Goal: Information Seeking & Learning: Learn about a topic

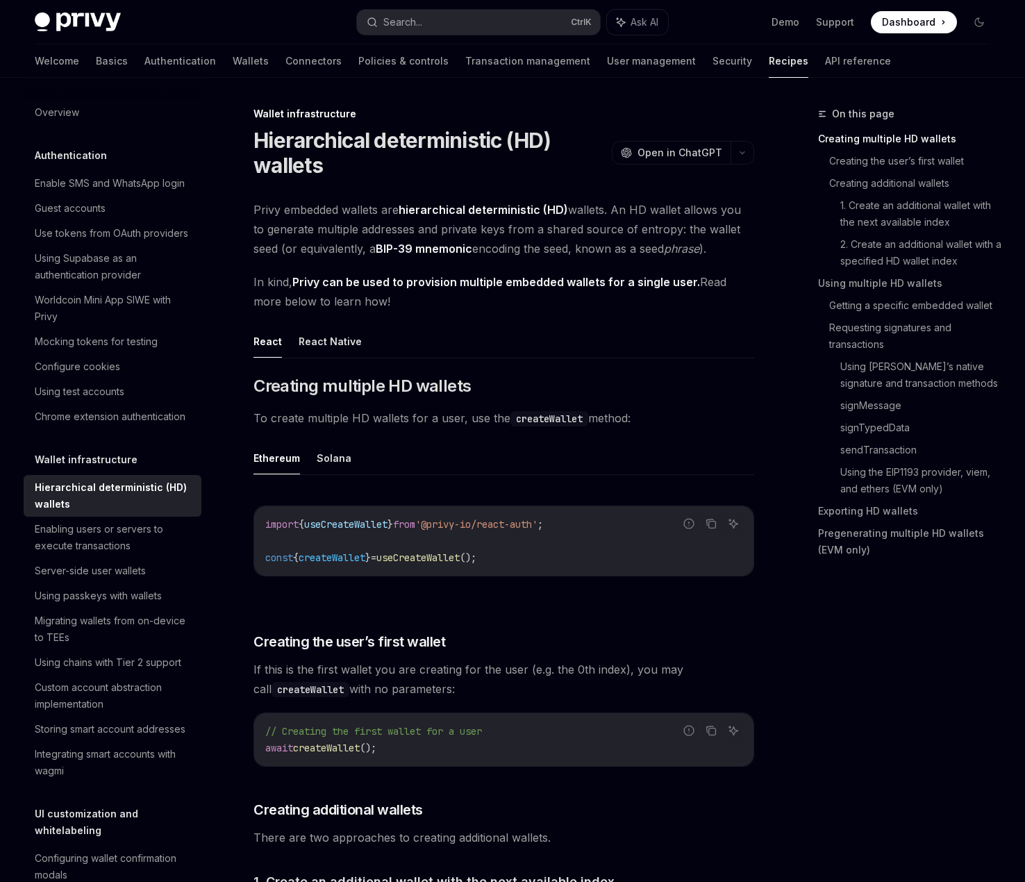
click at [562, 171] on h1 "Hierarchical deterministic (HD) wallets" at bounding box center [429, 153] width 353 height 50
drag, startPoint x: 575, startPoint y: 208, endPoint x: 620, endPoint y: 214, distance: 45.5
click at [619, 214] on span "Privy embedded wallets are hierarchical deterministic (HD) wallets. An HD walle…" at bounding box center [503, 229] width 501 height 58
click at [620, 214] on span "Privy embedded wallets are hierarchical deterministic (HD) wallets. An HD walle…" at bounding box center [503, 229] width 501 height 58
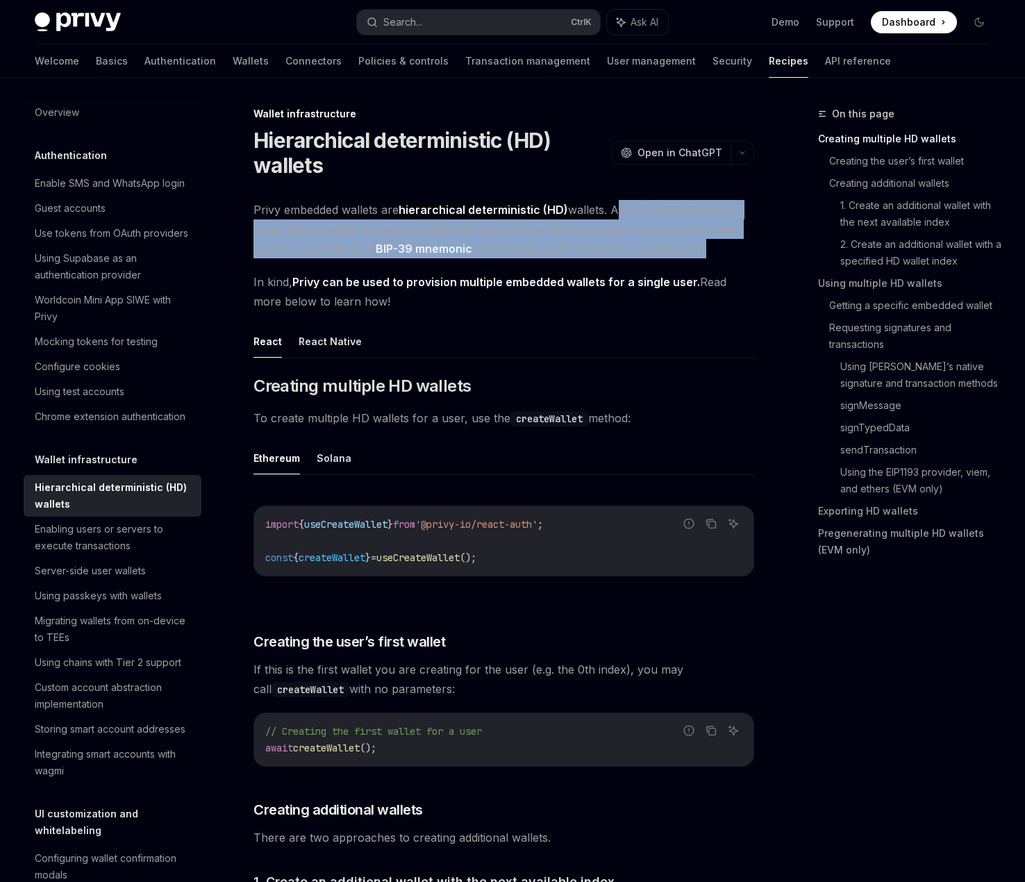
drag, startPoint x: 614, startPoint y: 210, endPoint x: 770, endPoint y: 244, distance: 159.9
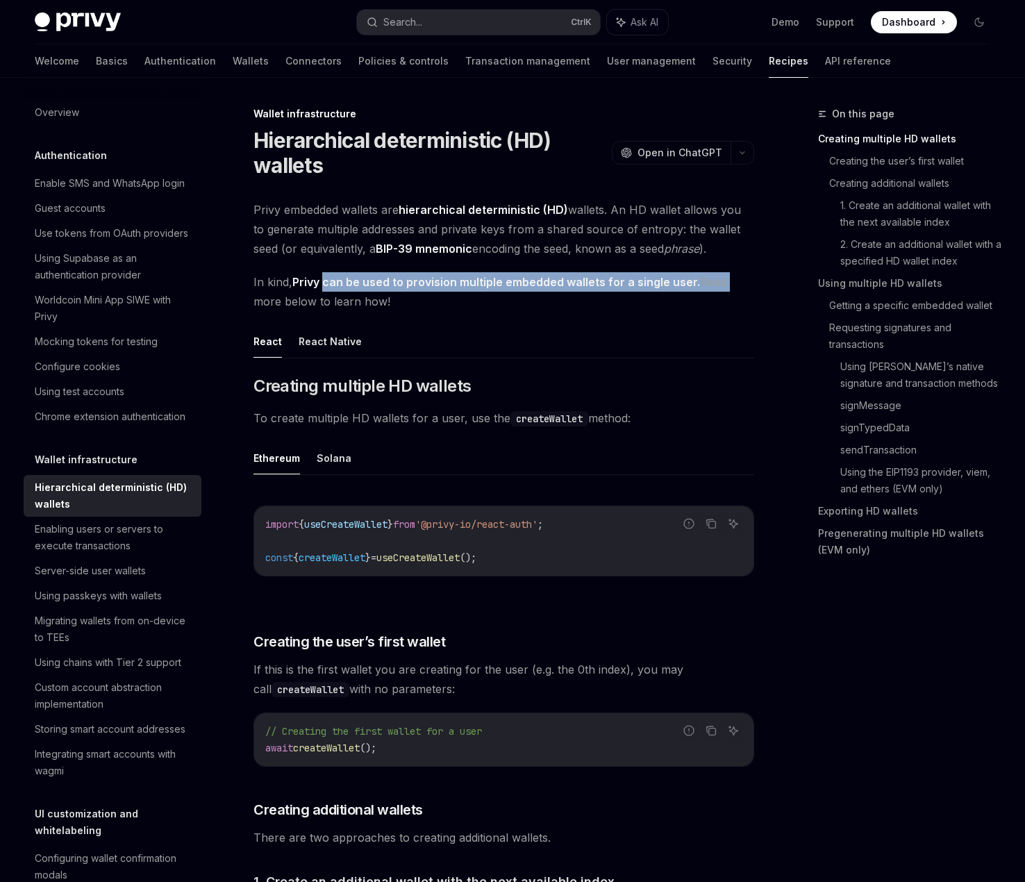
drag, startPoint x: 327, startPoint y: 280, endPoint x: 743, endPoint y: 284, distance: 415.9
click at [743, 284] on span "In kind, Privy can be used to provision multiple embedded wallets for a single …" at bounding box center [503, 291] width 501 height 39
click at [449, 310] on span "In kind, Privy can be used to provision multiple embedded wallets for a single …" at bounding box center [503, 291] width 501 height 39
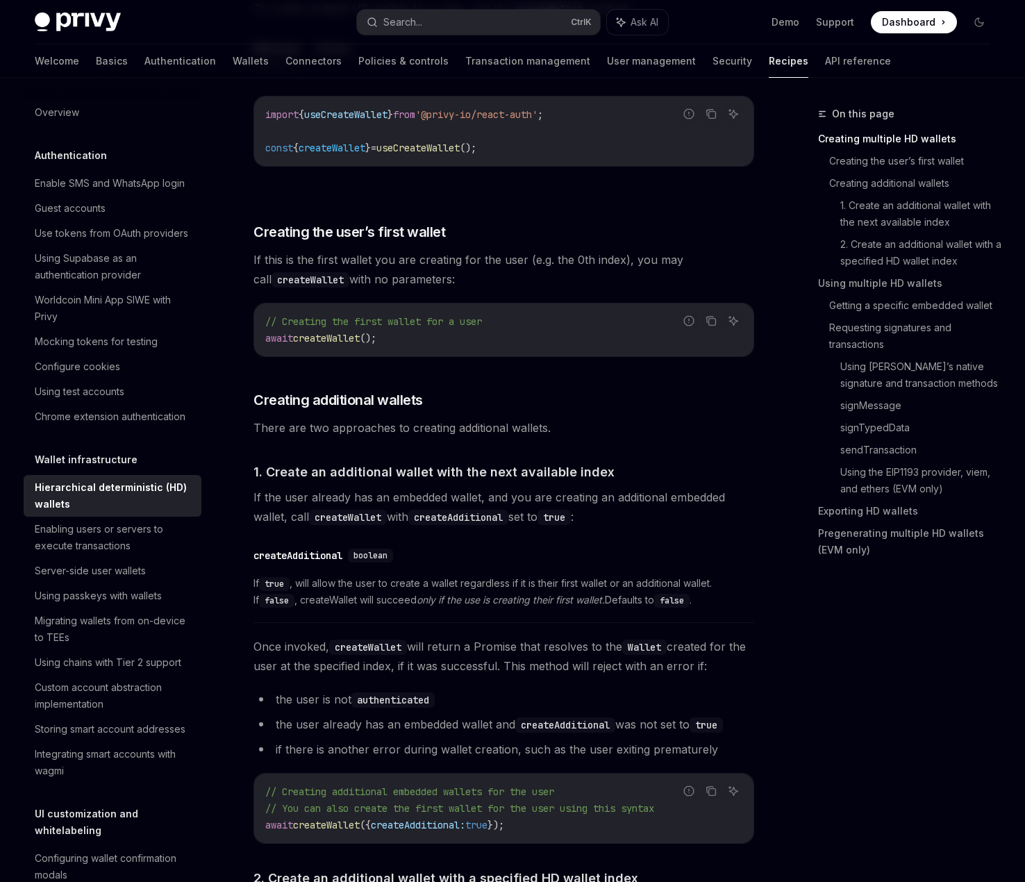
scroll to position [417, 0]
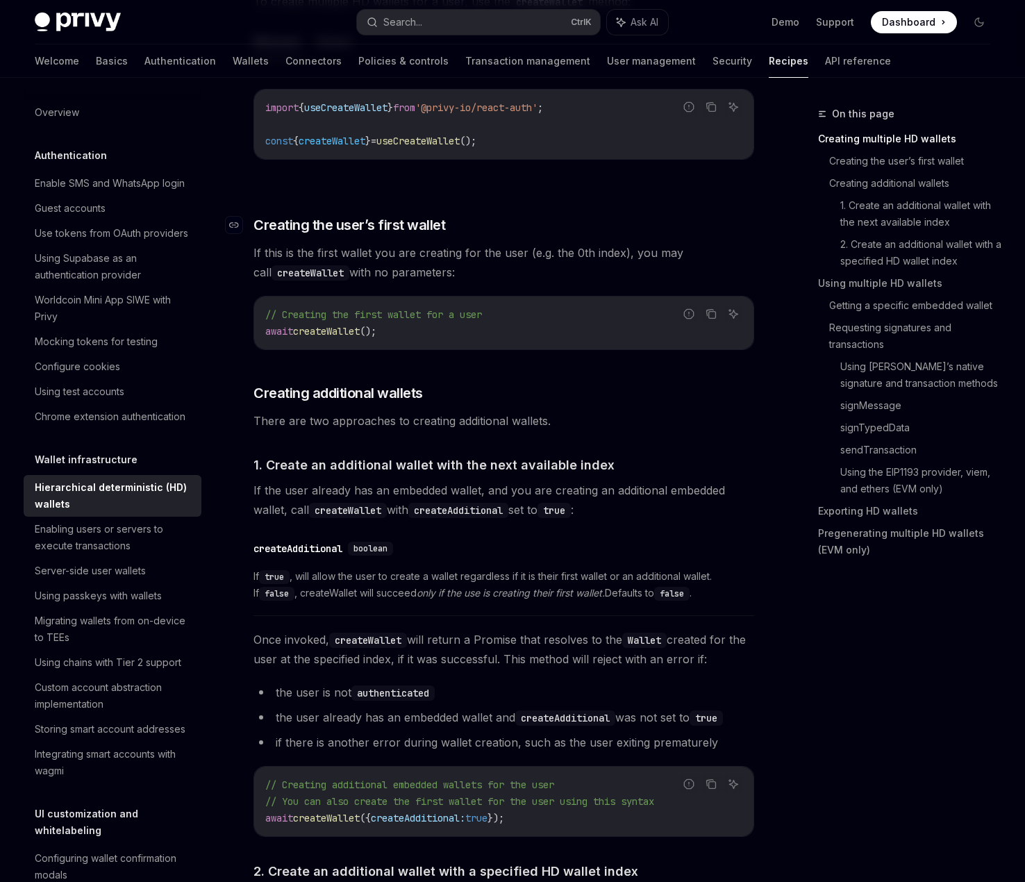
click at [559, 221] on h3 "​ Creating the user’s first wallet" at bounding box center [503, 224] width 501 height 19
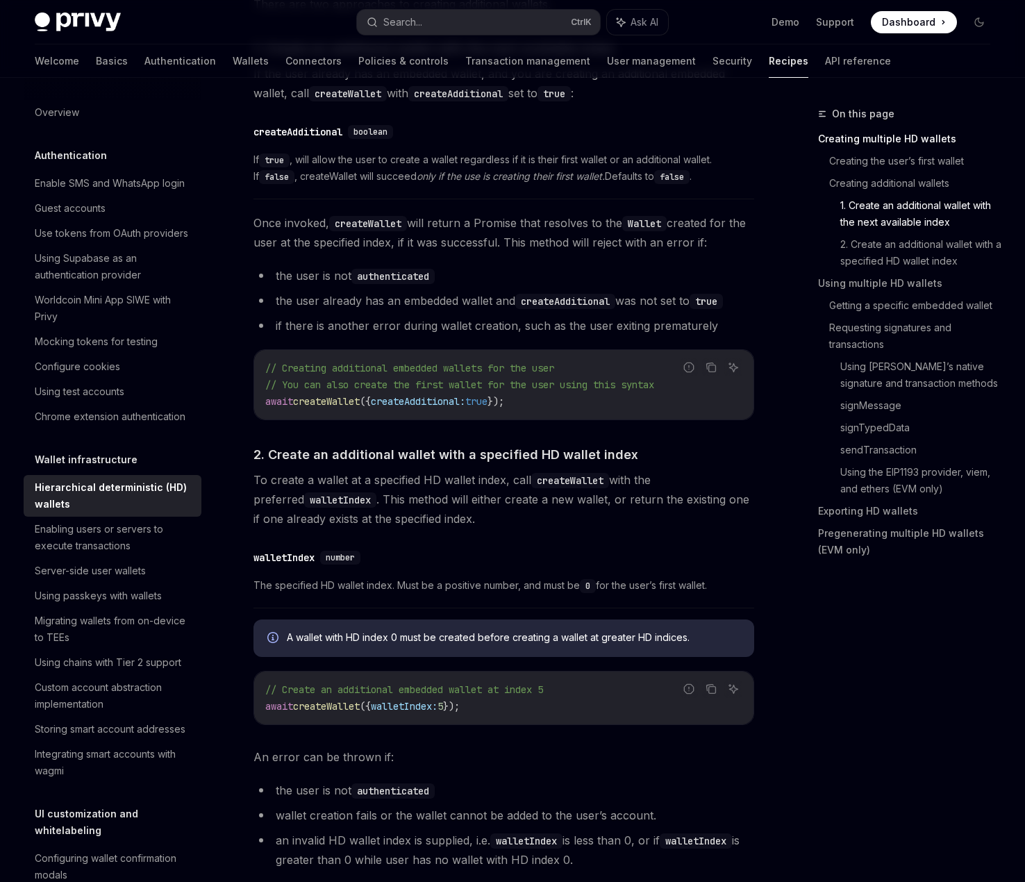
scroll to position [555, 0]
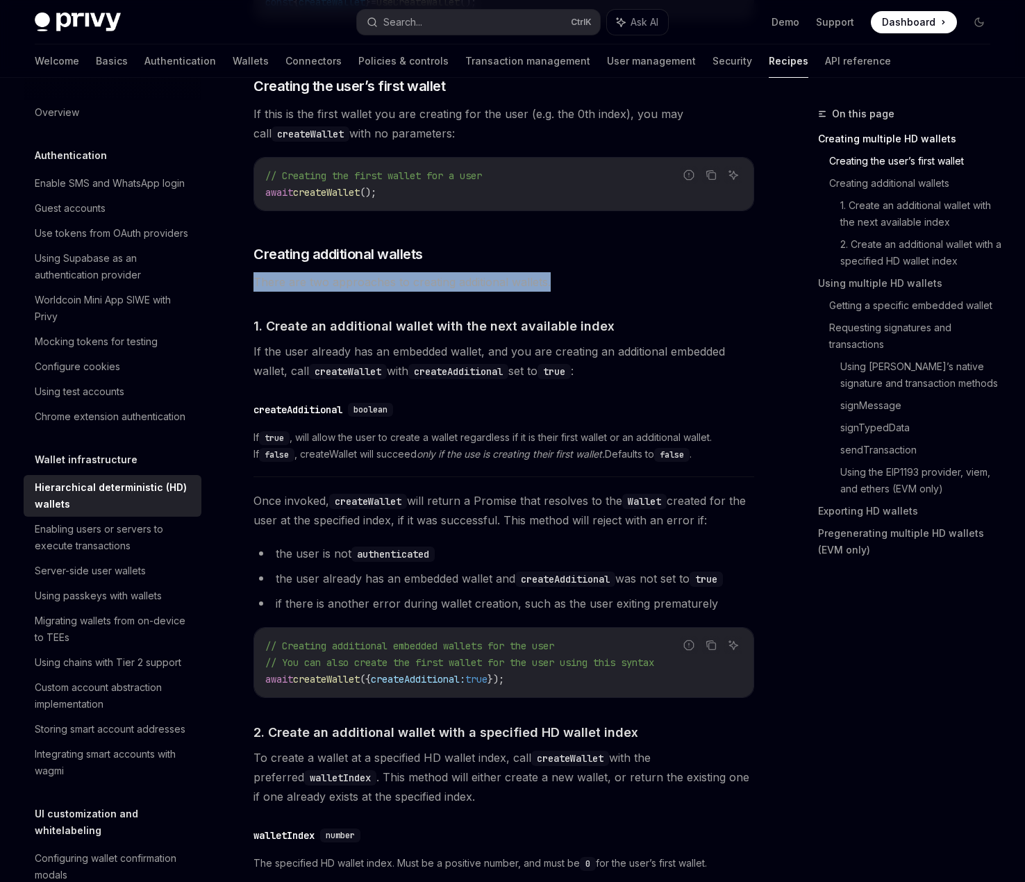
drag, startPoint x: 530, startPoint y: 251, endPoint x: 595, endPoint y: 283, distance: 73.0
click at [595, 283] on span "There are two approaches to creating additional wallets." at bounding box center [503, 281] width 501 height 19
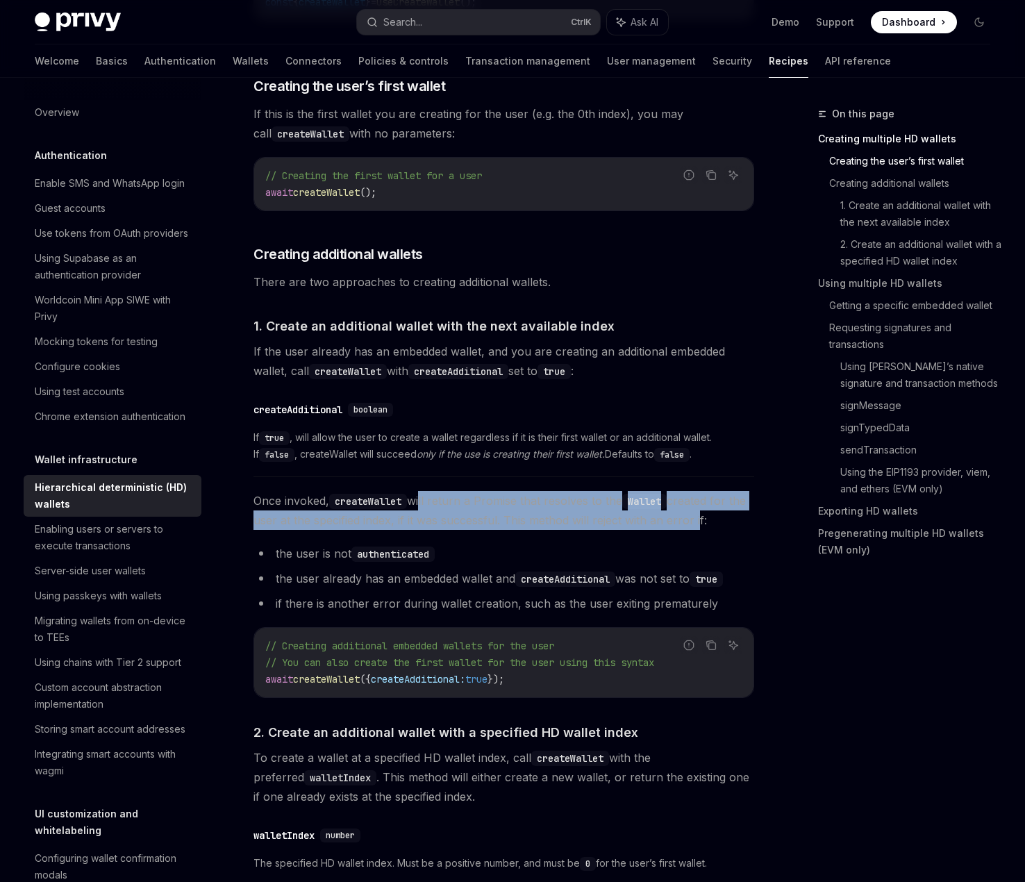
drag, startPoint x: 423, startPoint y: 501, endPoint x: 715, endPoint y: 529, distance: 293.6
click at [715, 529] on span "Once invoked, createWallet will return a Promise that resolves to the Wallet cr…" at bounding box center [503, 510] width 501 height 39
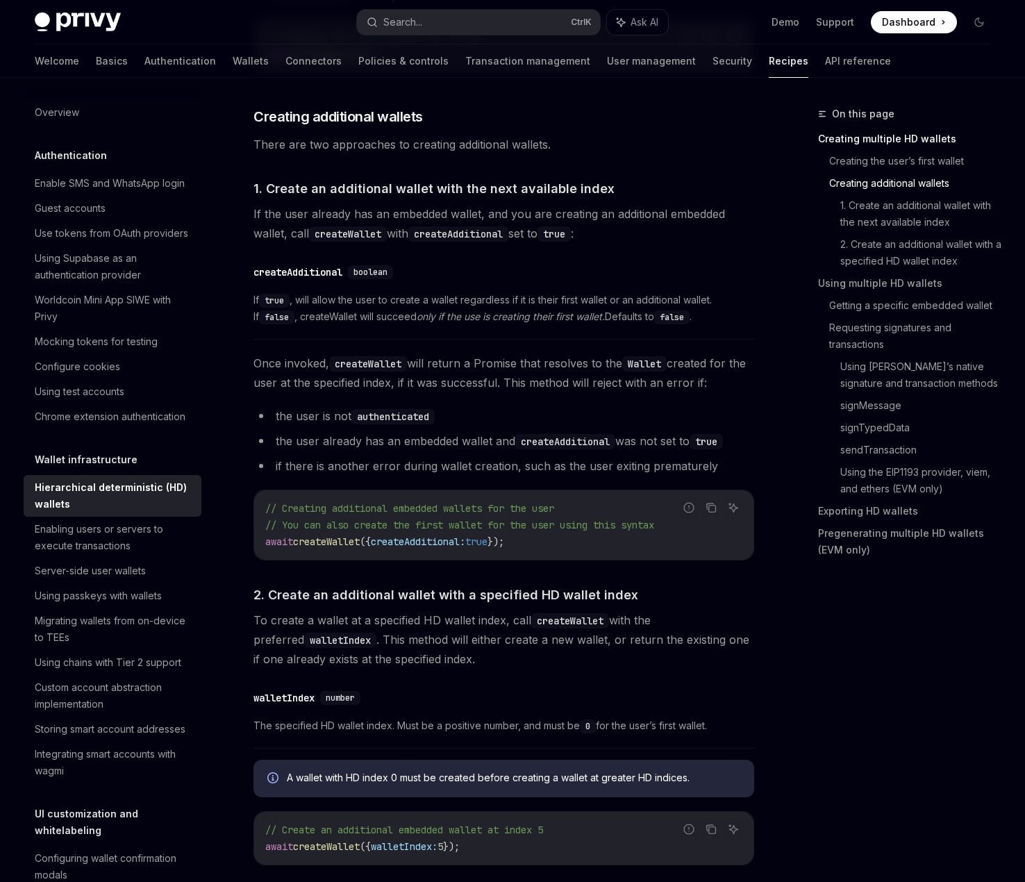
scroll to position [694, 0]
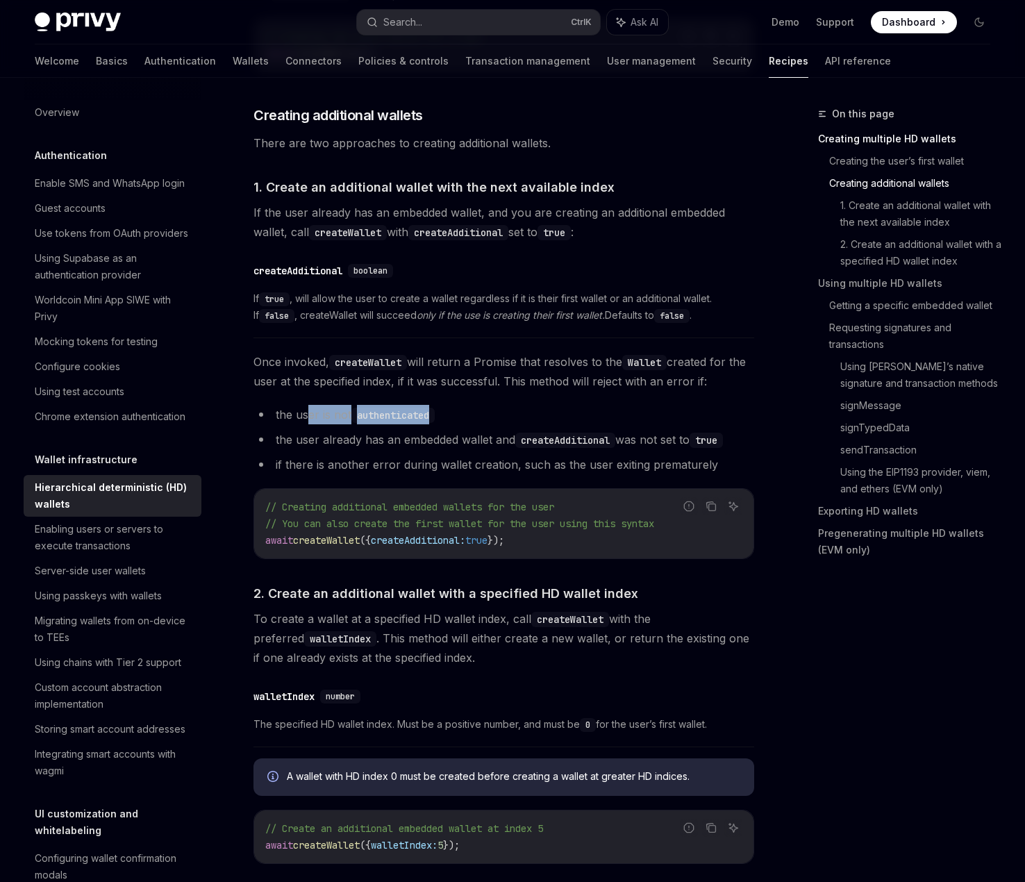
drag, startPoint x: 451, startPoint y: 412, endPoint x: 308, endPoint y: 409, distance: 142.4
click at [308, 409] on li "the user is not authenticated" at bounding box center [503, 414] width 501 height 19
click at [308, 408] on li "the user is not authenticated" at bounding box center [503, 414] width 501 height 19
click at [512, 387] on span "Once invoked, createWallet will return a Promise that resolves to the Wallet cr…" at bounding box center [503, 371] width 501 height 39
drag, startPoint x: 553, startPoint y: 373, endPoint x: 748, endPoint y: 380, distance: 195.2
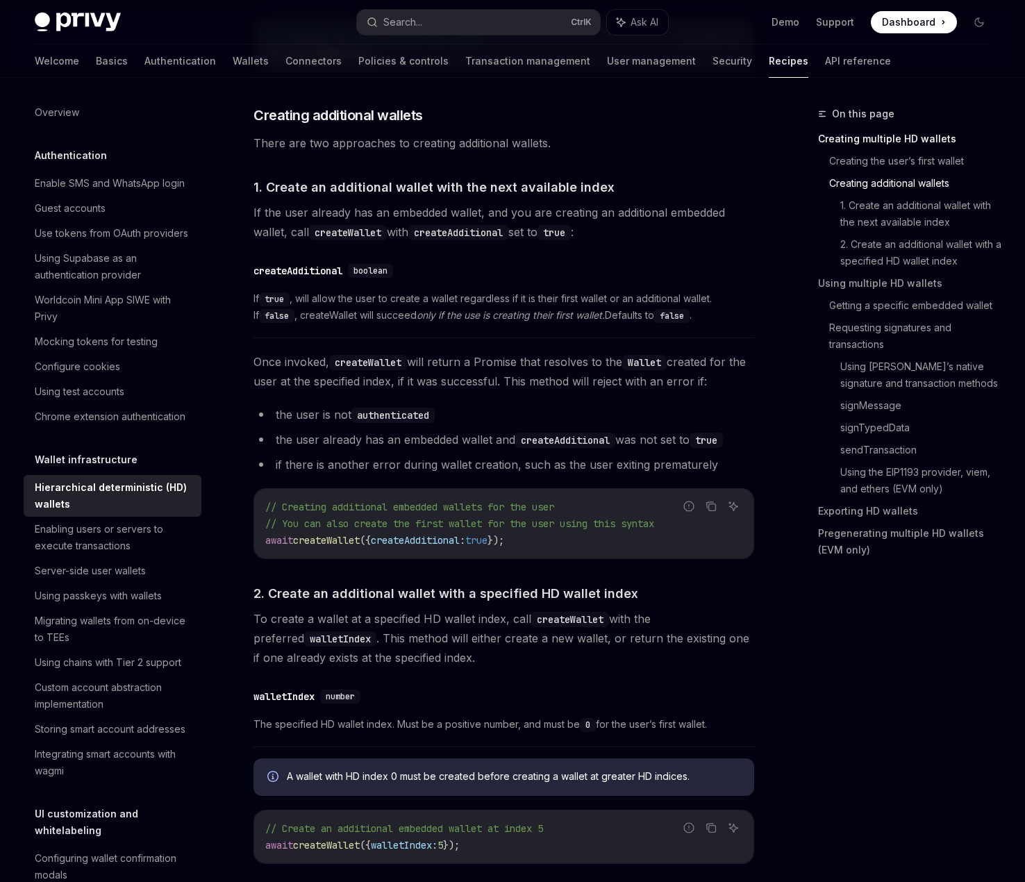
click at [748, 380] on span "Once invoked, createWallet will return a Promise that resolves to the Wallet cr…" at bounding box center [503, 371] width 501 height 39
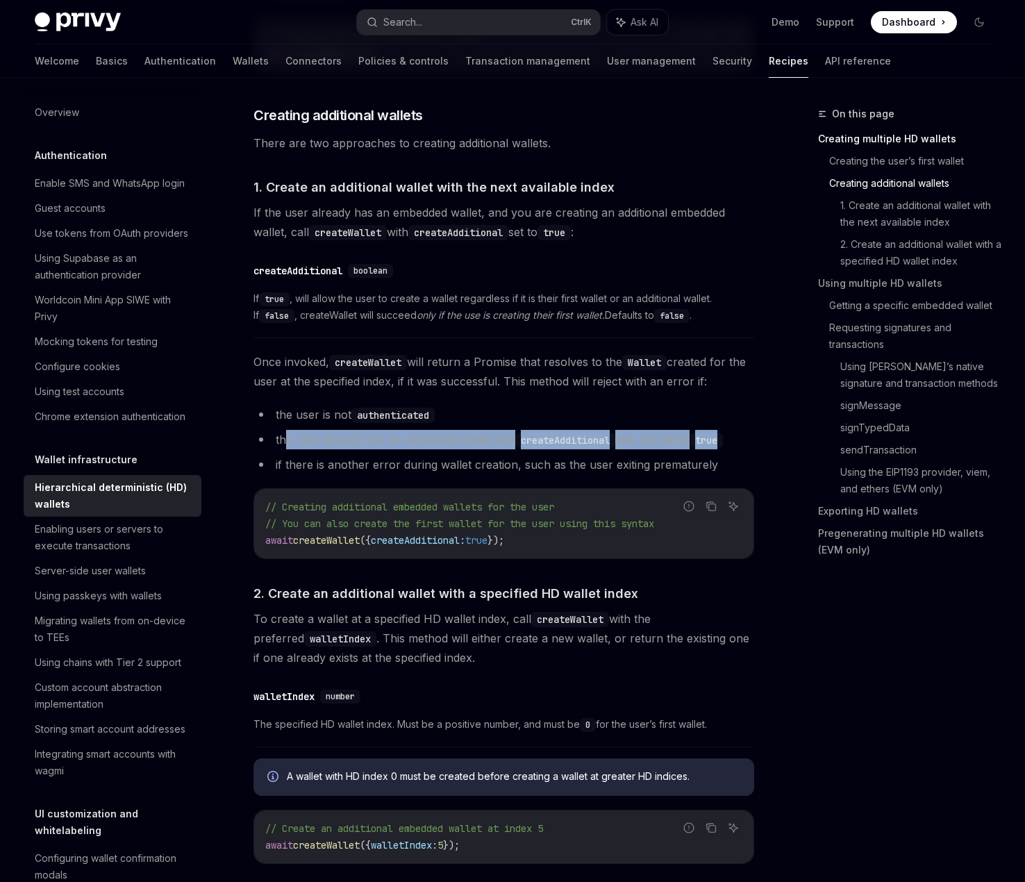
drag, startPoint x: 286, startPoint y: 438, endPoint x: 766, endPoint y: 435, distance: 479.7
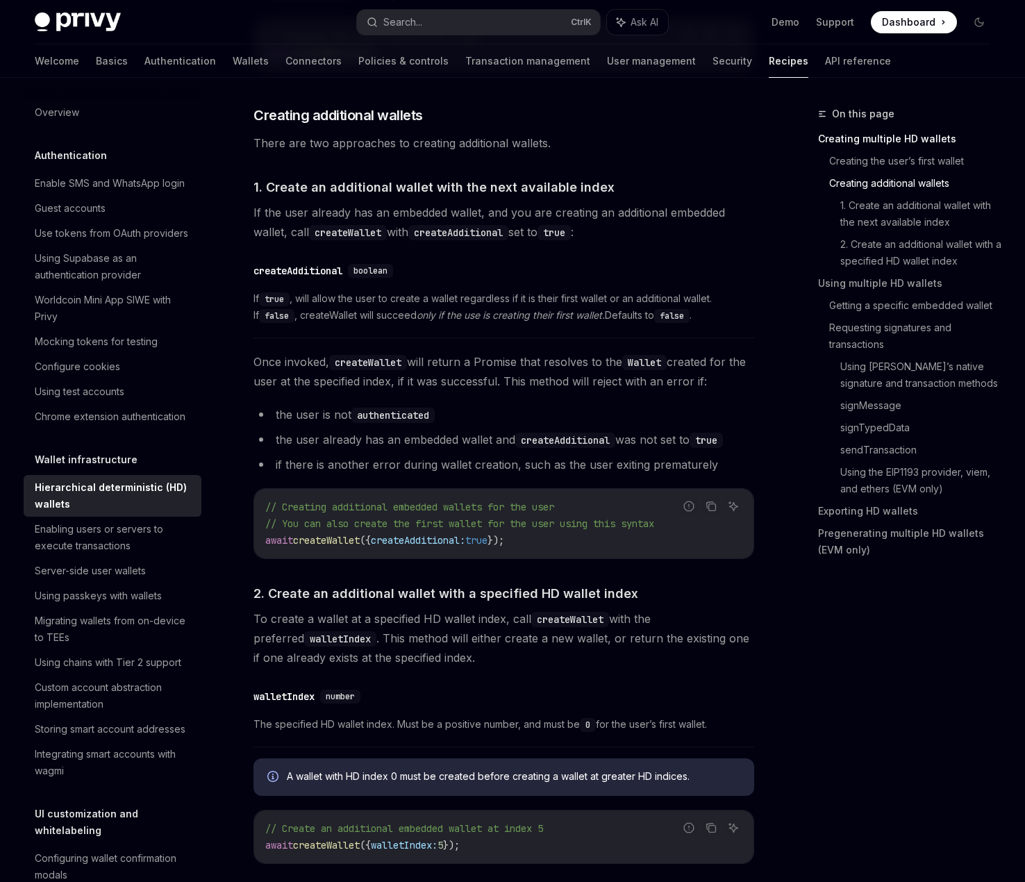
drag, startPoint x: 528, startPoint y: 469, endPoint x: 728, endPoint y: 462, distance: 200.1
click at [727, 462] on li "if there is another error during wallet creation, such as the user exiting prem…" at bounding box center [503, 464] width 501 height 19
click at [728, 460] on li "if there is another error during wallet creation, such as the user exiting prem…" at bounding box center [503, 464] width 501 height 19
click at [723, 454] on ul "the user is not authenticated the user already has an embedded wallet and creat…" at bounding box center [503, 439] width 501 height 69
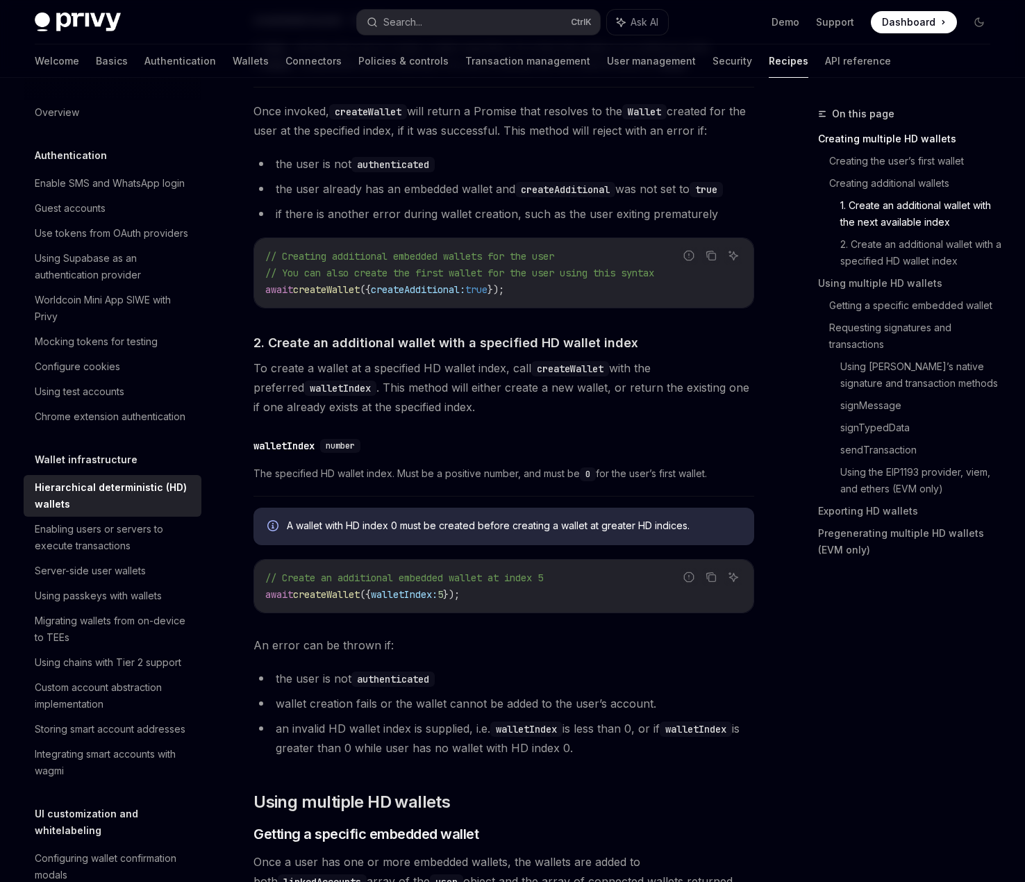
scroll to position [764, 0]
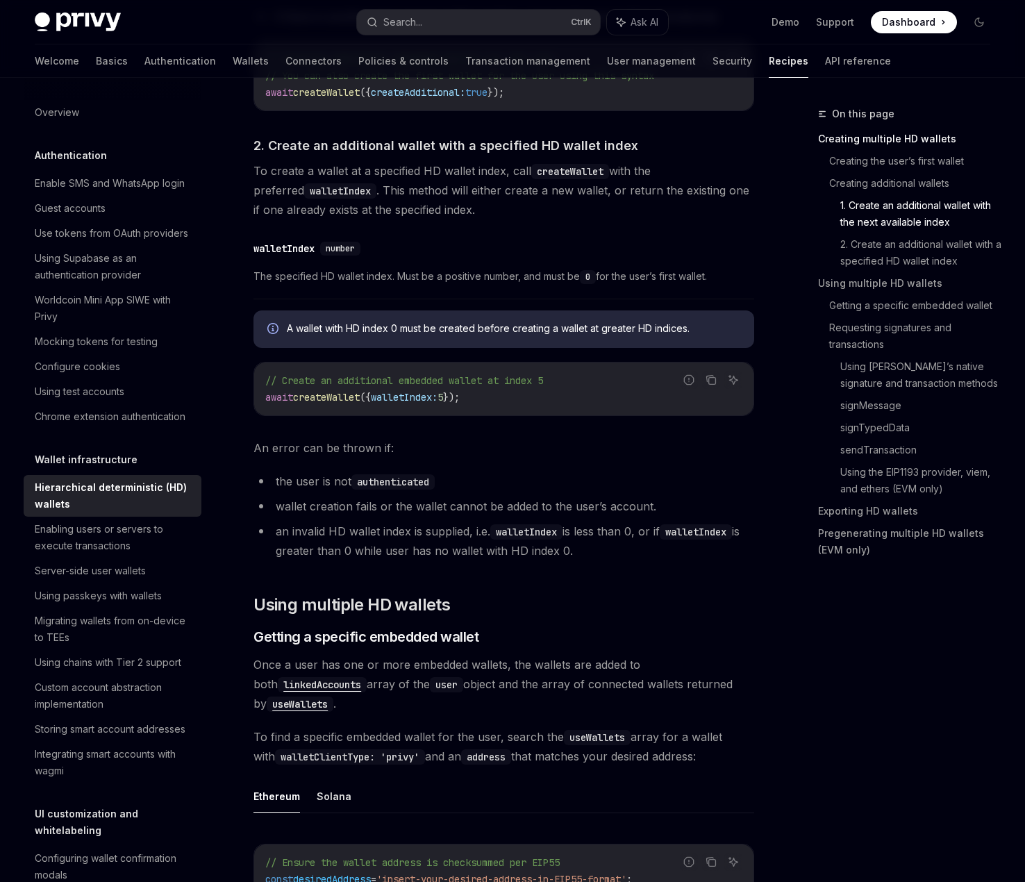
scroll to position [972, 0]
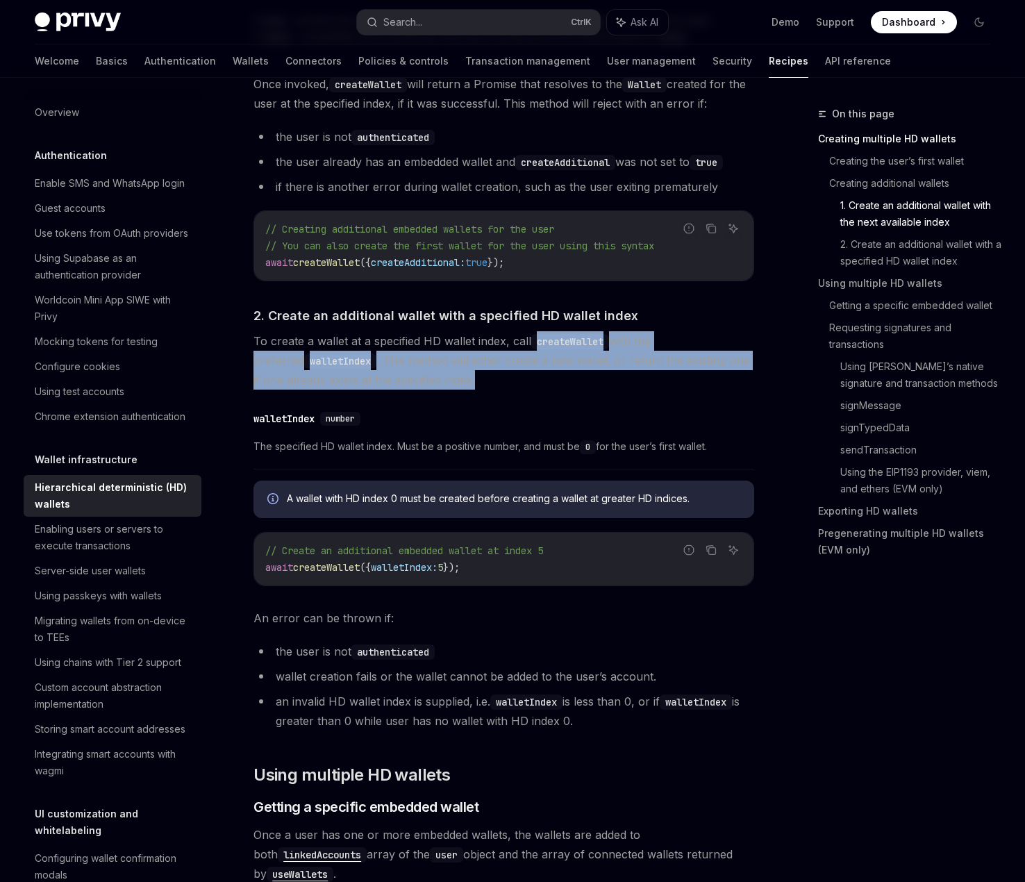
drag, startPoint x: 529, startPoint y: 336, endPoint x: 700, endPoint y: 378, distance: 176.0
click at [700, 378] on span "To create a wallet at a specified HD wallet index, call createWallet with the p…" at bounding box center [503, 360] width 501 height 58
drag, startPoint x: 286, startPoint y: 448, endPoint x: 741, endPoint y: 448, distance: 455.4
click at [741, 448] on span "The specified HD wallet index. Must be a positive number, and must be 0 for the…" at bounding box center [503, 446] width 501 height 17
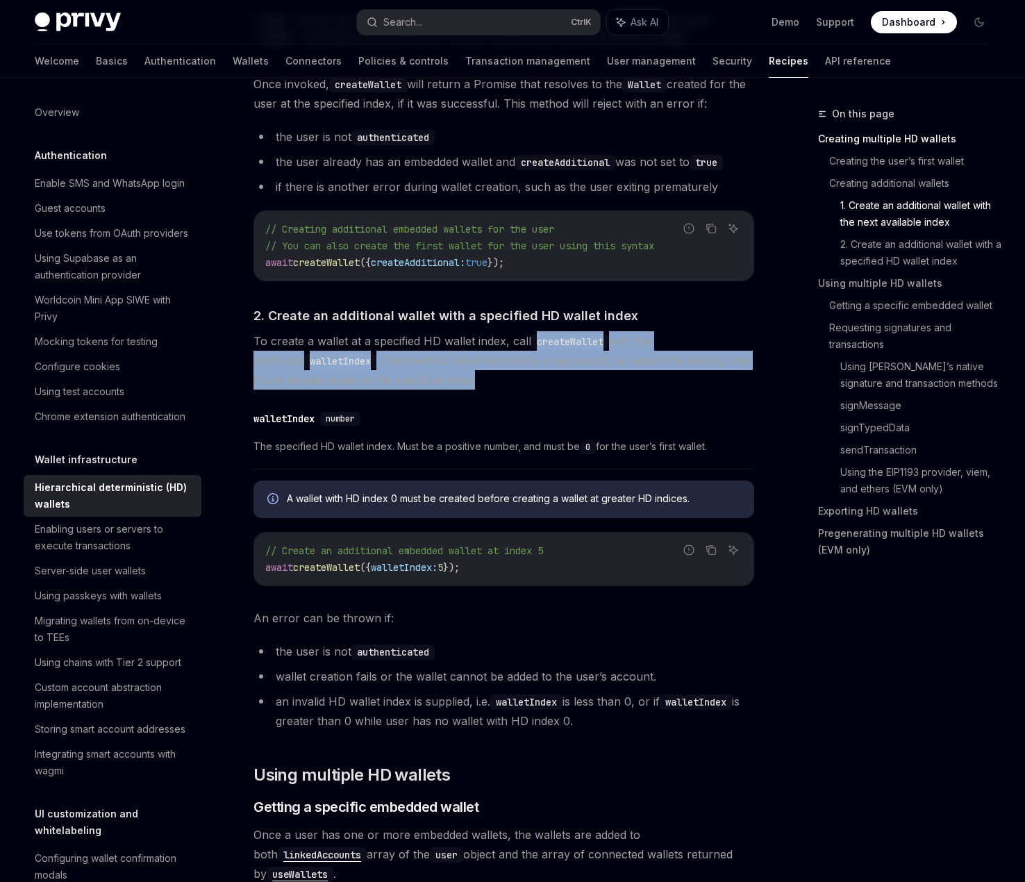
click at [741, 448] on span "The specified HD wallet index. Must be a positive number, and must be 0 for the…" at bounding box center [503, 446] width 501 height 17
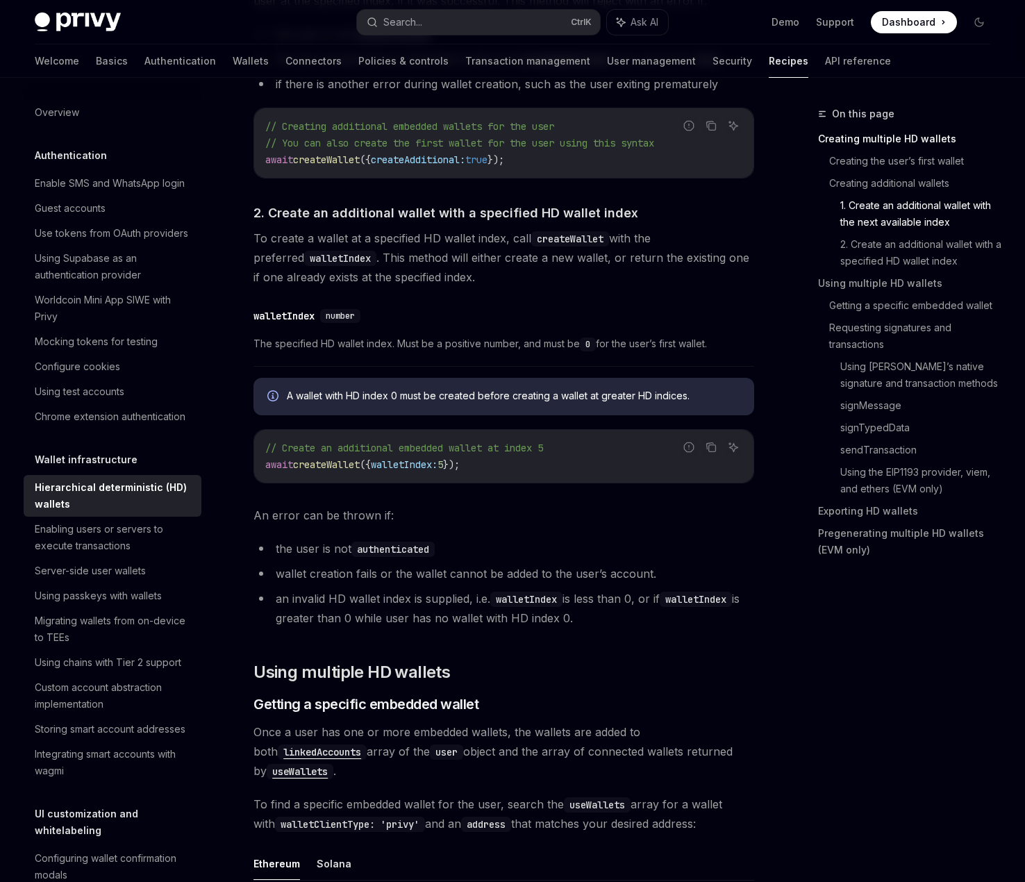
scroll to position [1180, 0]
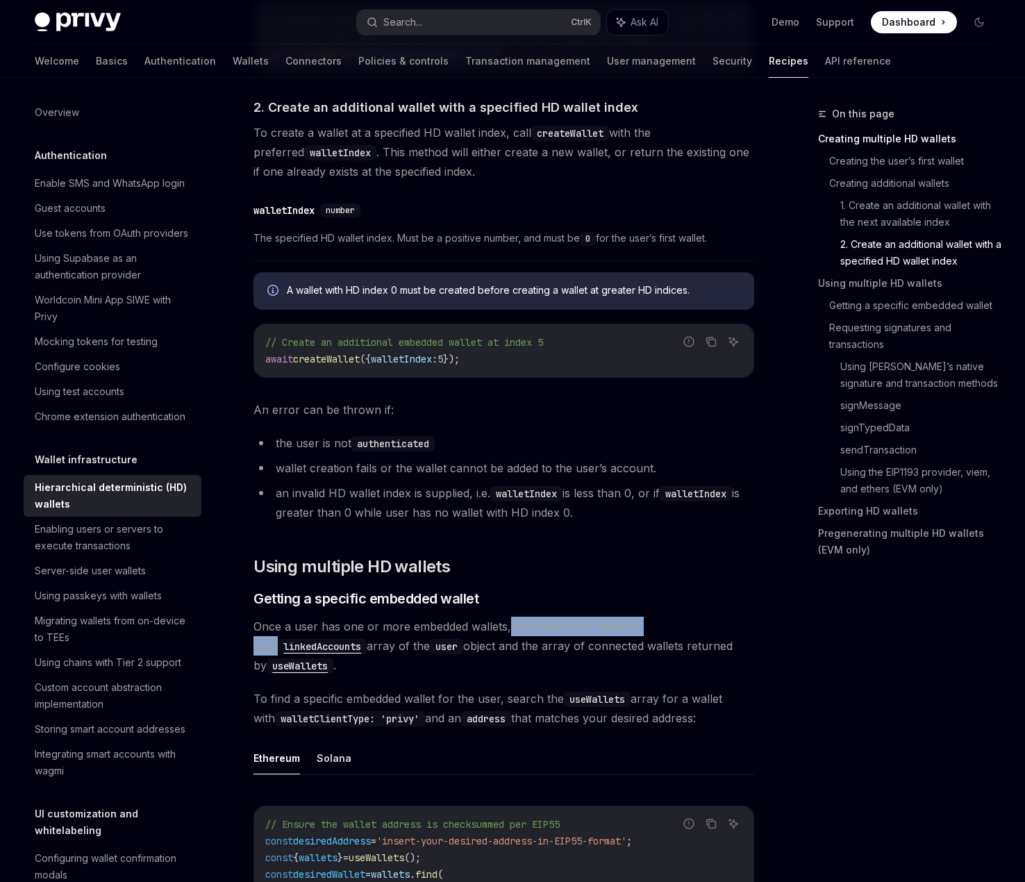
drag, startPoint x: 507, startPoint y: 623, endPoint x: 678, endPoint y: 615, distance: 171.0
drag, startPoint x: 448, startPoint y: 645, endPoint x: 607, endPoint y: 639, distance: 159.8
click at [607, 639] on span "Once a user has one or more embedded wallets, the wallets are added to both lin…" at bounding box center [503, 645] width 501 height 58
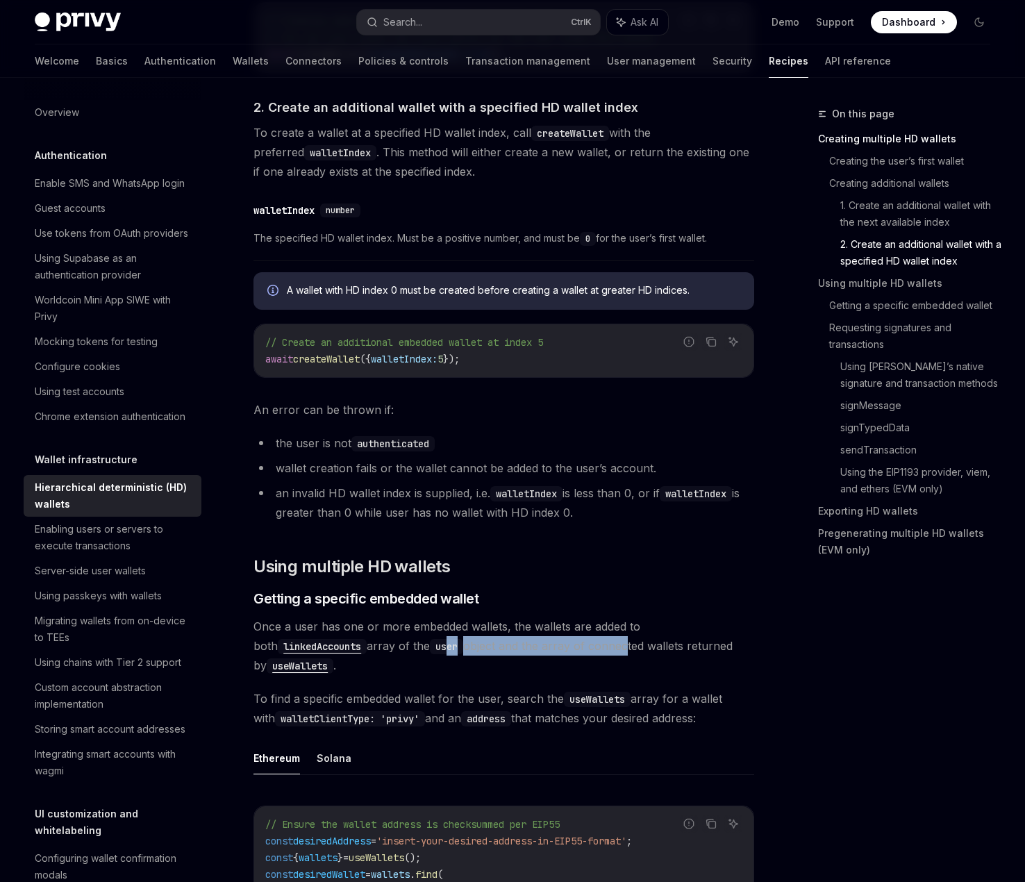
click at [607, 639] on span "Once a user has one or more embedded wallets, the wallets are added to both lin…" at bounding box center [503, 645] width 501 height 58
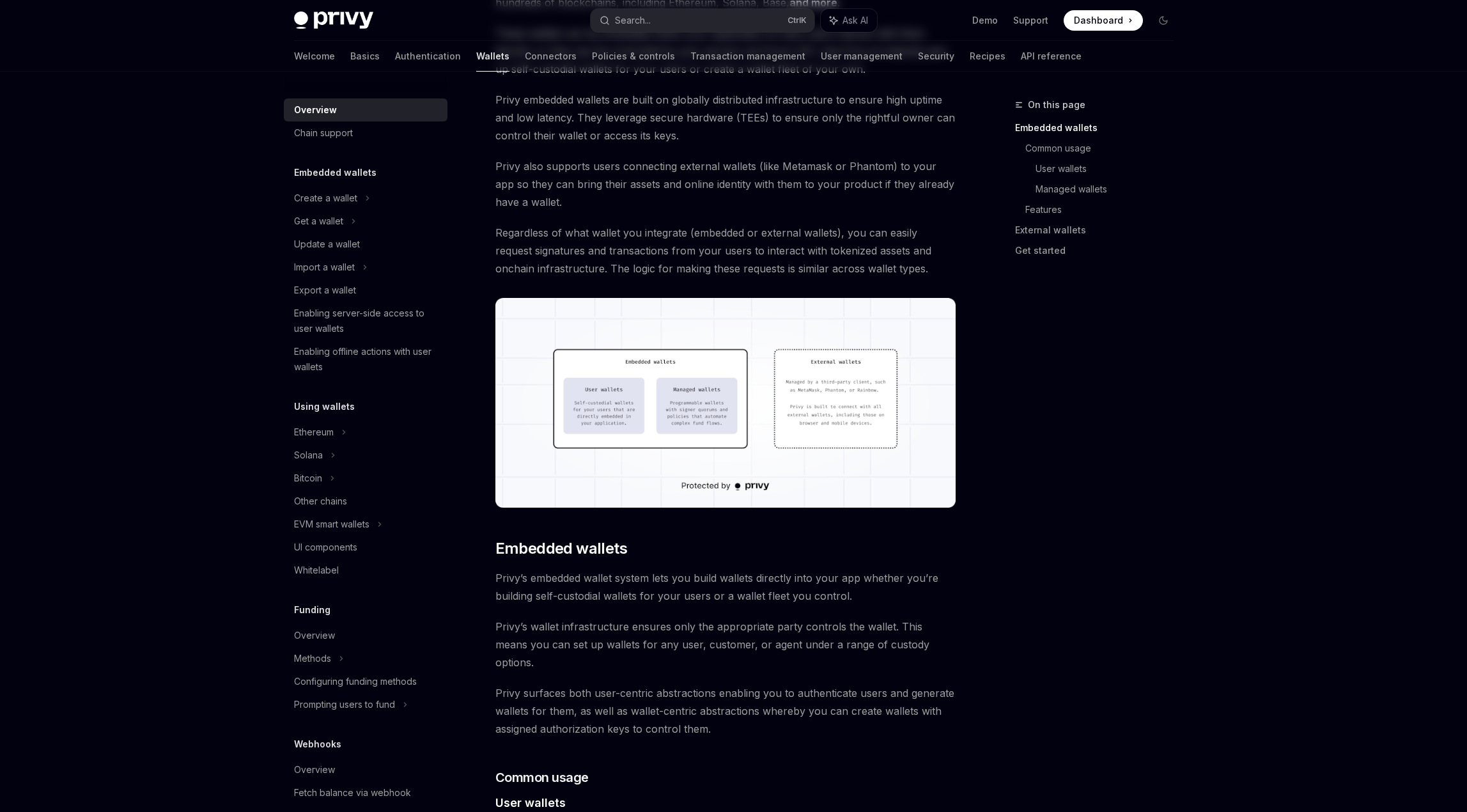
scroll to position [256, 0]
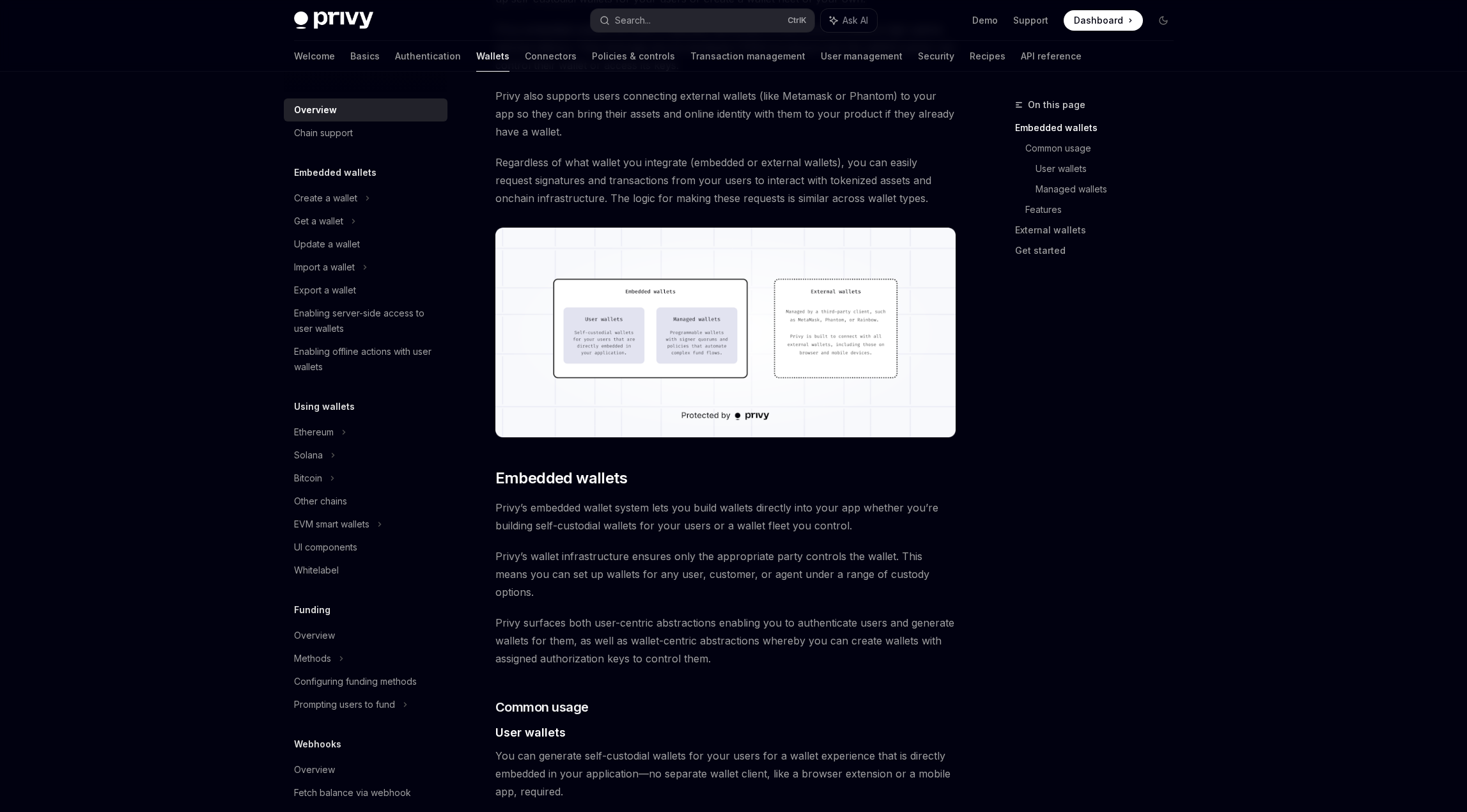
click at [695, 331] on img at bounding box center [726, 332] width 461 height 210
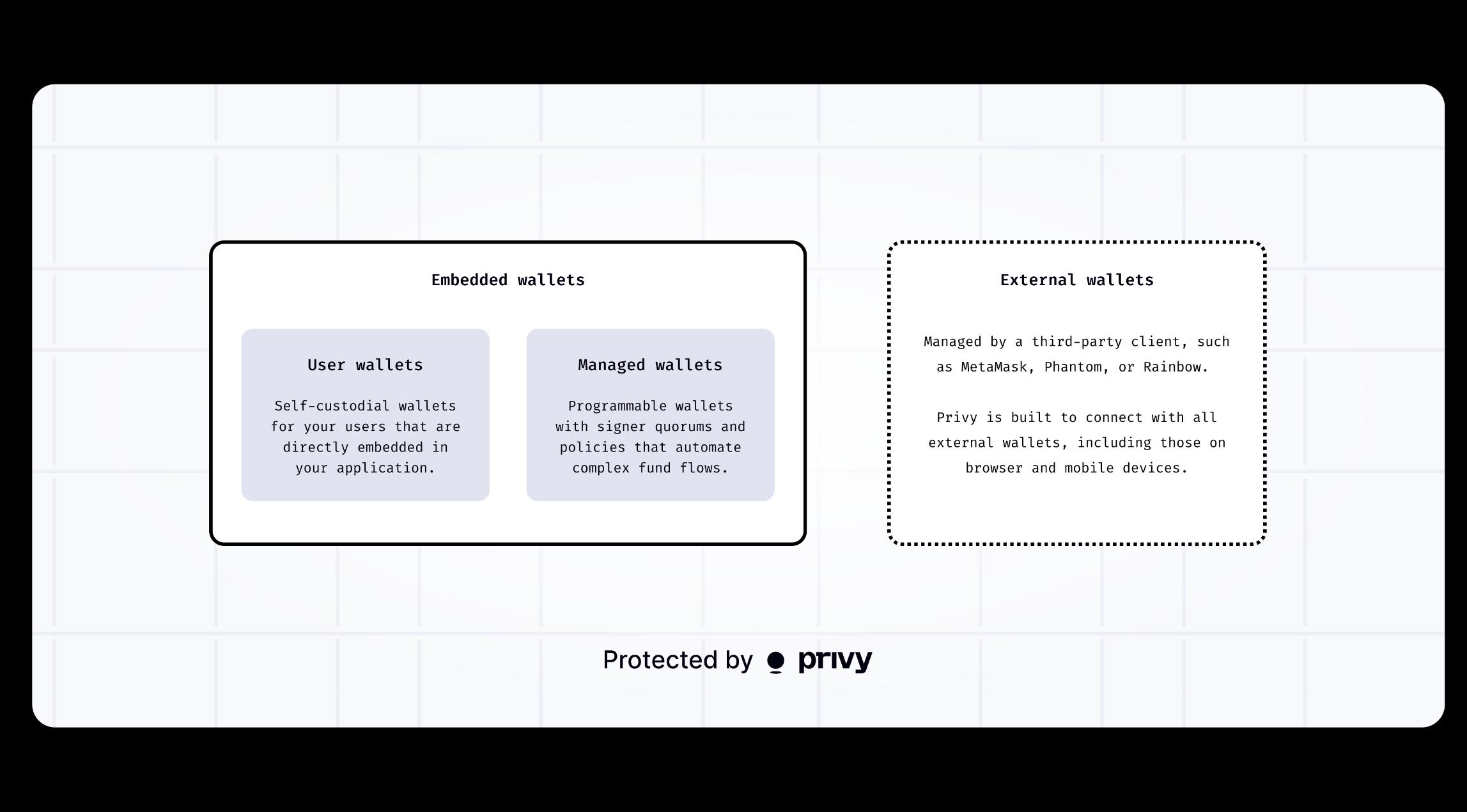
click at [753, 72] on div at bounding box center [733, 406] width 1467 height 812
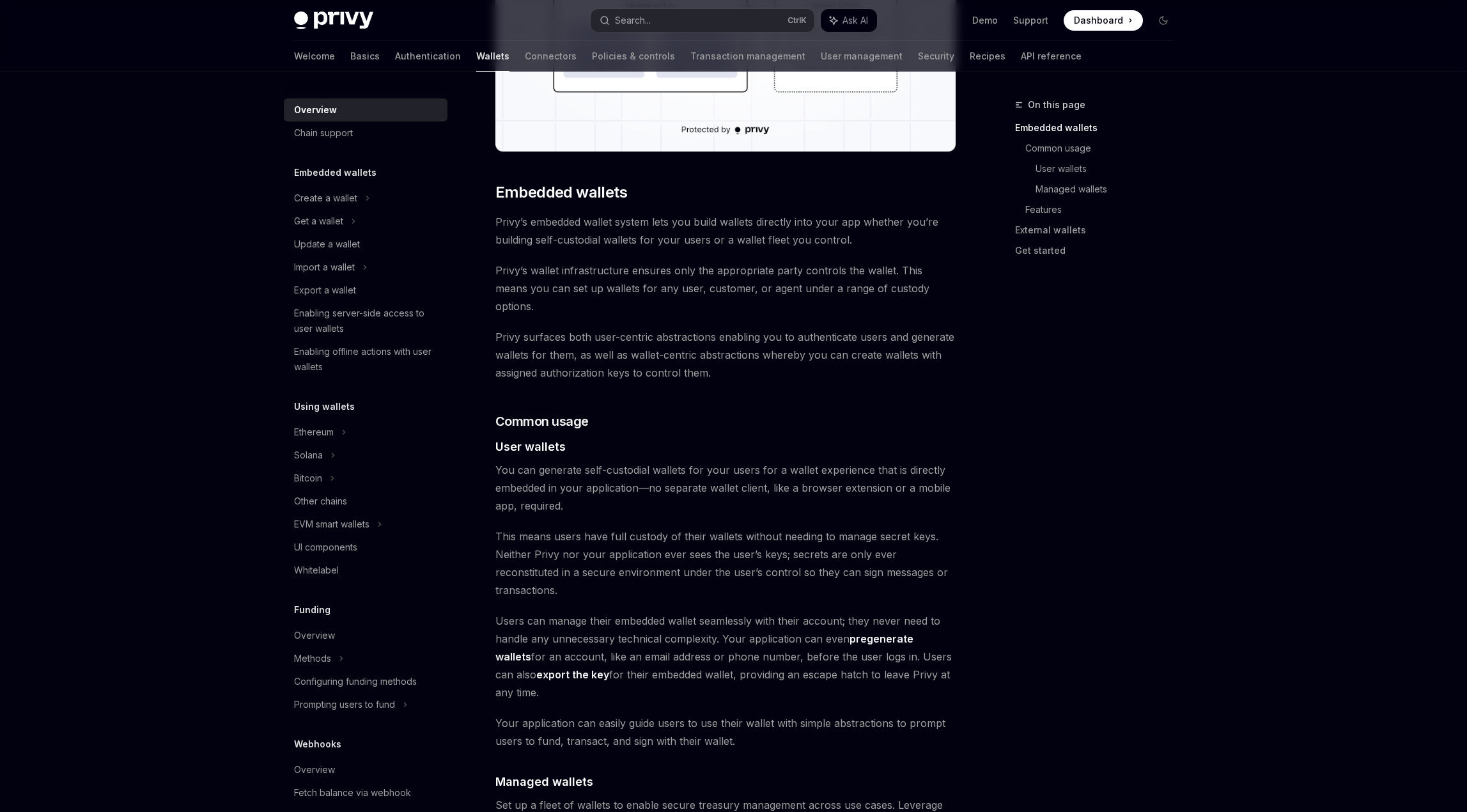
scroll to position [575, 0]
